Goal: Task Accomplishment & Management: Manage account settings

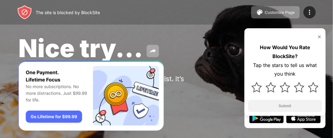
click at [318, 39] on div "How Would You Rate BlockSite? Tap the stars to tell us what you think Submit" at bounding box center [284, 73] width 81 height 85
click at [318, 35] on img at bounding box center [319, 36] width 5 height 5
